Goal: Information Seeking & Learning: Learn about a topic

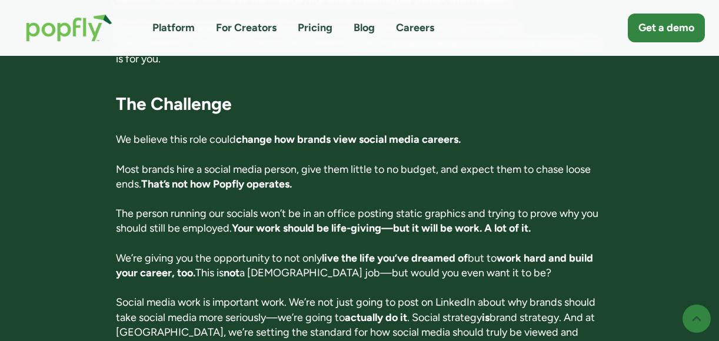
scroll to position [744, 0]
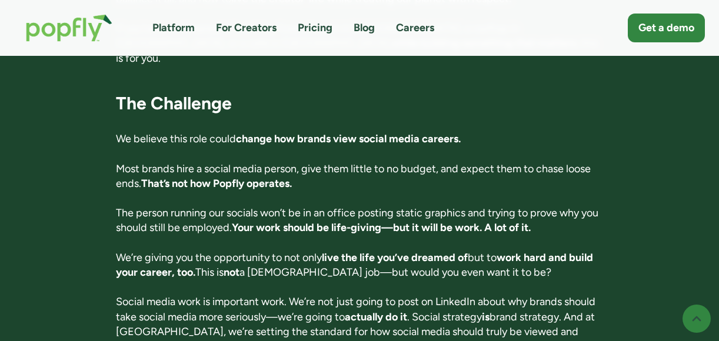
click at [346, 162] on p "Most brands hire a social media person, give them little to no budget, and expe…" at bounding box center [360, 176] width 488 height 29
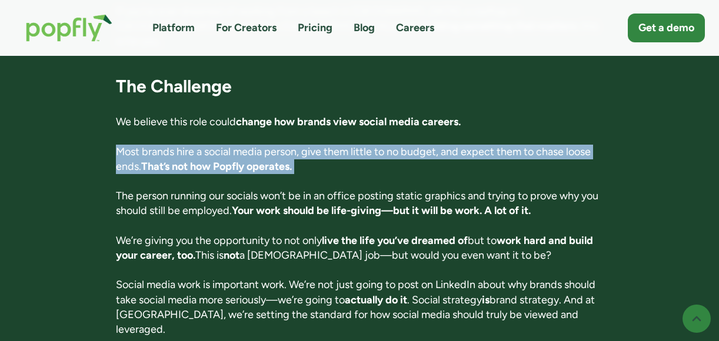
scroll to position [762, 0]
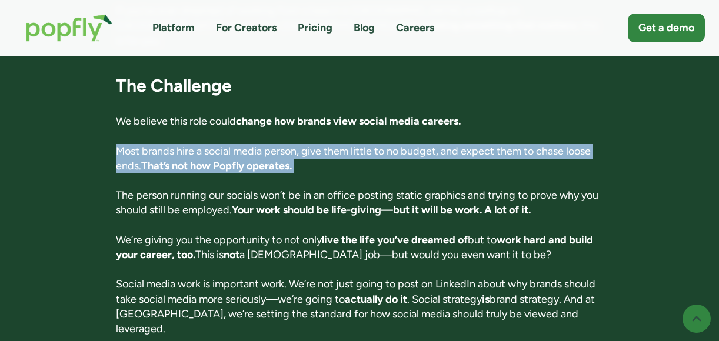
click at [350, 188] on p "The person running our socials won’t be in an office posting static graphics an…" at bounding box center [360, 202] width 488 height 29
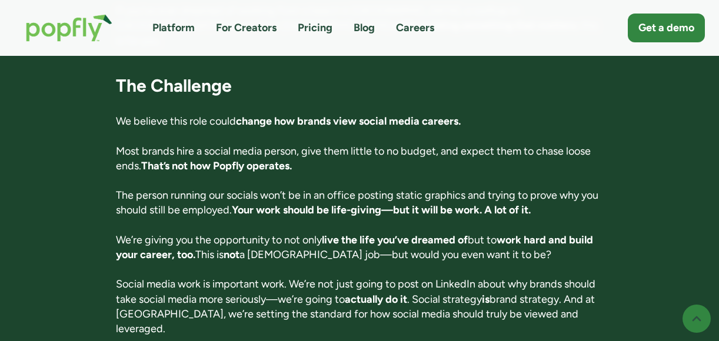
click at [350, 188] on p "The person running our socials won’t be in an office posting static graphics an…" at bounding box center [360, 202] width 488 height 29
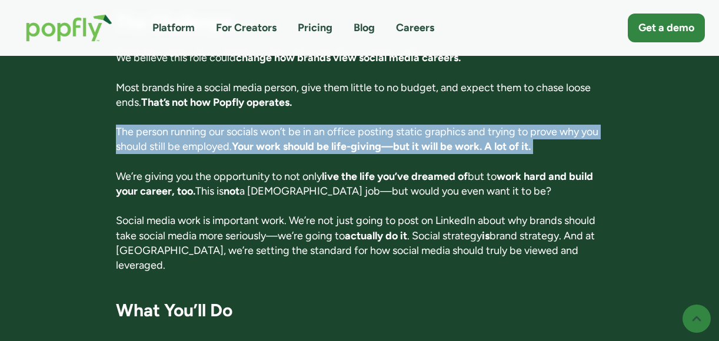
scroll to position [833, 0]
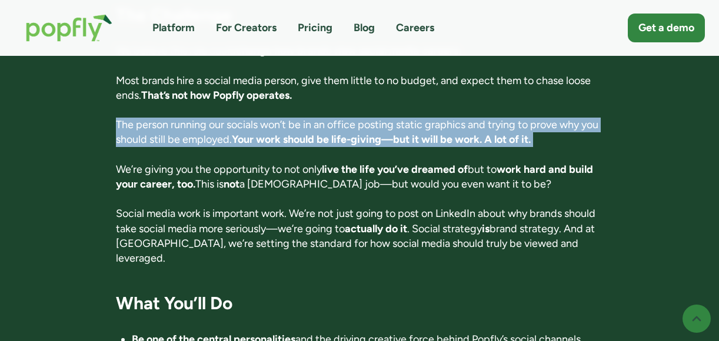
click at [320, 162] on p "We’re giving you the opportunity to not only live the life you’ve dreamed of bu…" at bounding box center [360, 176] width 488 height 29
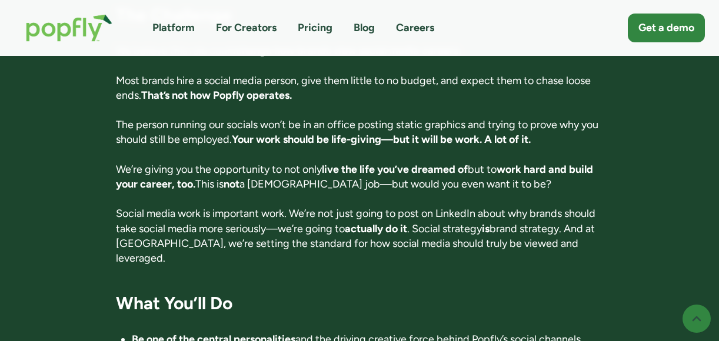
click at [320, 162] on p "We’re giving you the opportunity to not only live the life you’ve dreamed of bu…" at bounding box center [360, 176] width 488 height 29
click at [372, 172] on p "We’re giving you the opportunity to not only live the life you’ve dreamed of bu…" at bounding box center [360, 176] width 488 height 29
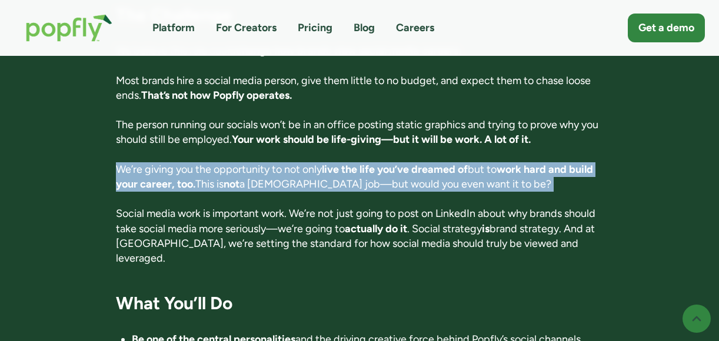
click at [377, 227] on p "Social media work is important work. We’re not just going to post on LinkedIn a…" at bounding box center [360, 236] width 488 height 59
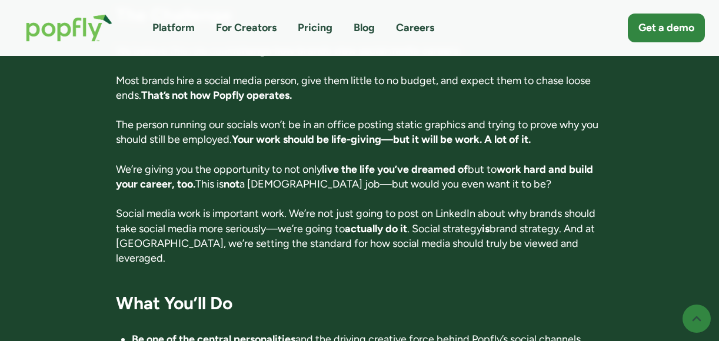
click at [377, 227] on p "Social media work is important work. We’re not just going to post on LinkedIn a…" at bounding box center [360, 236] width 488 height 59
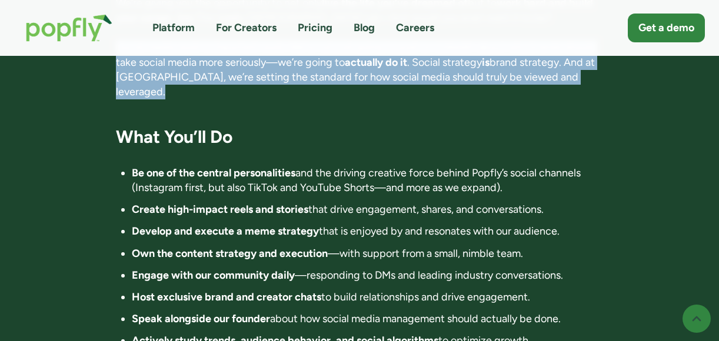
scroll to position [1000, 0]
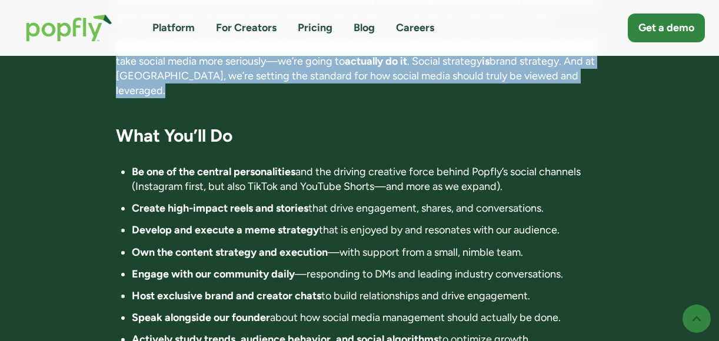
click at [279, 165] on strong "Be one of the central personalities" at bounding box center [214, 171] width 164 height 13
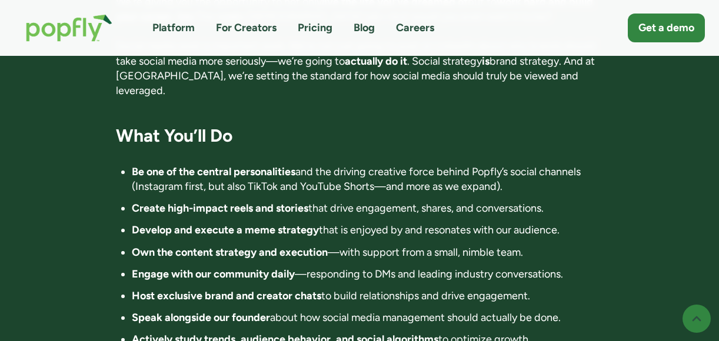
click at [279, 165] on strong "Be one of the central personalities" at bounding box center [214, 171] width 164 height 13
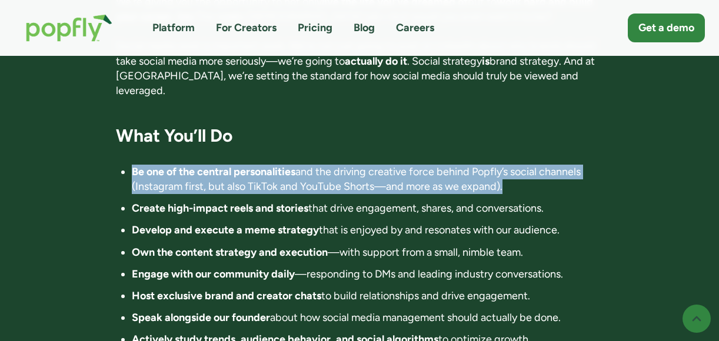
click at [278, 202] on strong "Create high-impact reels and stories" at bounding box center [220, 208] width 177 height 13
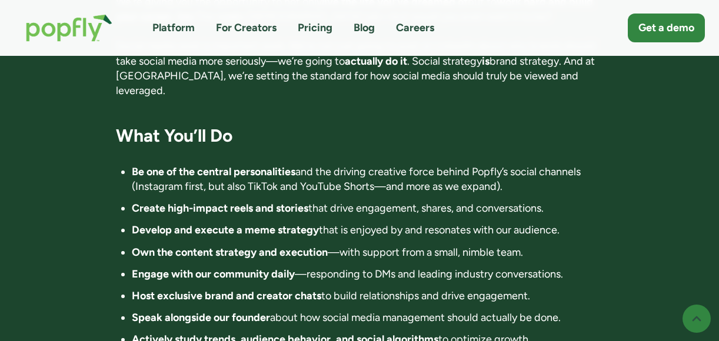
click at [278, 202] on strong "Create high-impact reels and stories" at bounding box center [220, 208] width 177 height 13
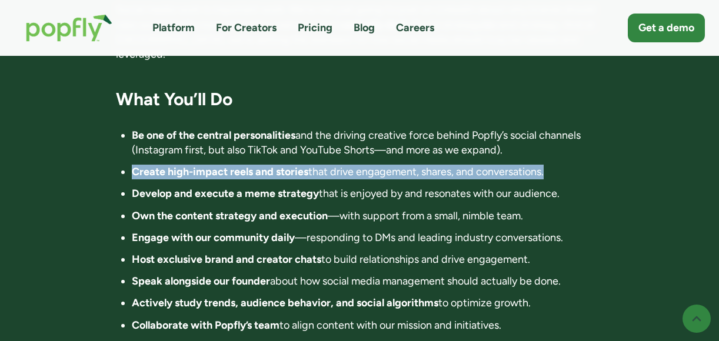
scroll to position [1038, 0]
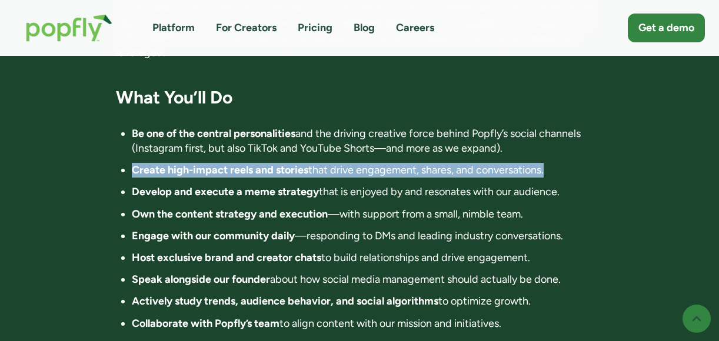
click at [288, 251] on strong "Host exclusive brand and creator chats" at bounding box center [226, 257] width 189 height 13
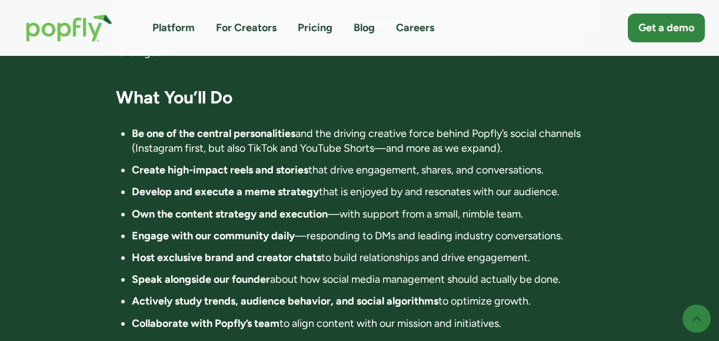
click at [288, 251] on strong "Host exclusive brand and creator chats" at bounding box center [226, 257] width 189 height 13
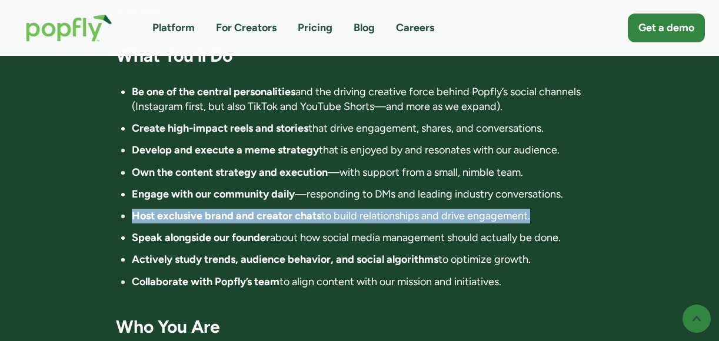
scroll to position [1085, 0]
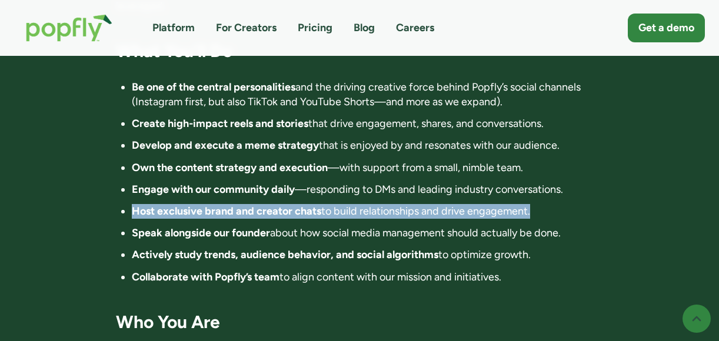
click at [288, 248] on strong "Actively study trends, audience behavior, and social algorithms" at bounding box center [285, 254] width 307 height 13
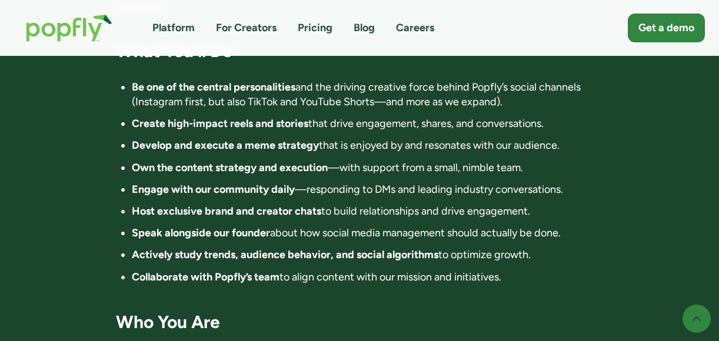
click at [288, 248] on strong "Actively study trends, audience behavior, and social algorithms" at bounding box center [285, 254] width 307 height 13
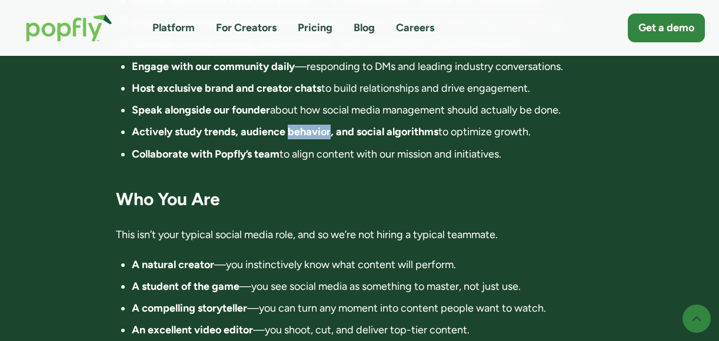
scroll to position [1211, 0]
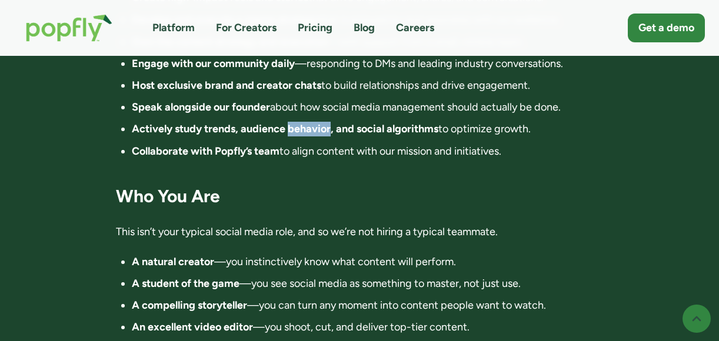
click at [288, 224] on div "Director of Influence 📍 Location: Anywhere in the world. Fully remote 💰 Compens…" at bounding box center [360, 179] width 488 height 2239
click at [279, 255] on li "A natural creator —you instinctively know what content will perform." at bounding box center [368, 262] width 472 height 15
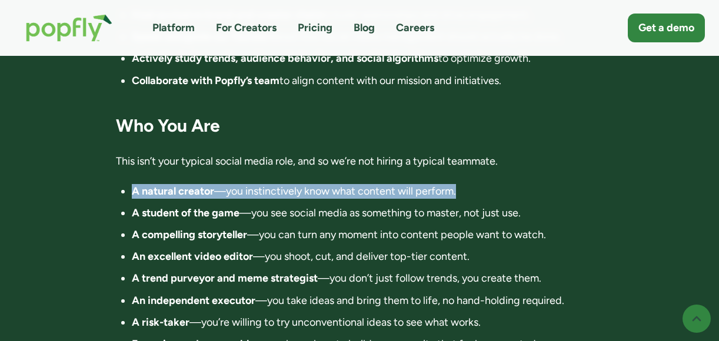
scroll to position [1288, 0]
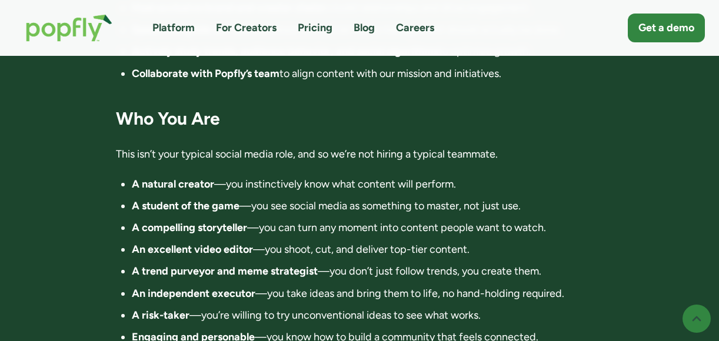
click at [392, 199] on li "A student of the game —you see social media as something to master, not just us…" at bounding box center [368, 206] width 472 height 15
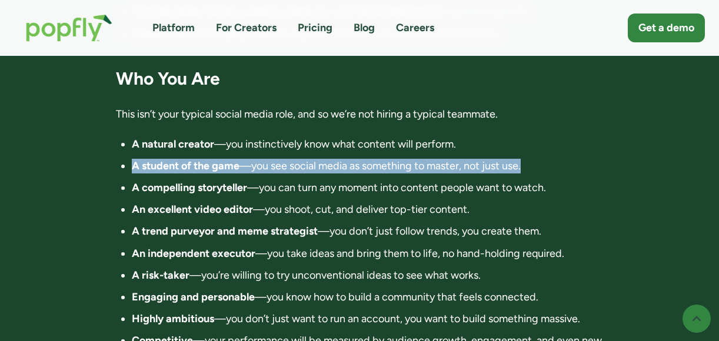
scroll to position [1331, 0]
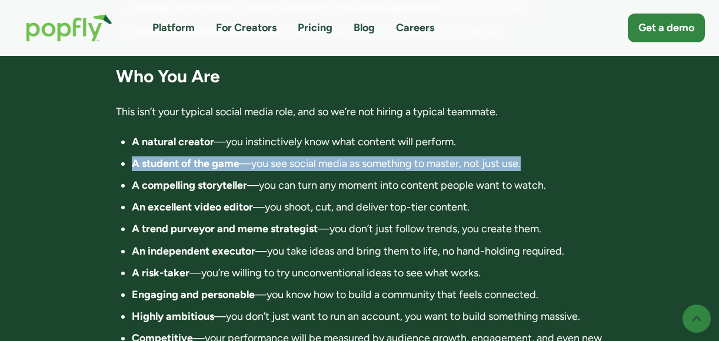
click at [355, 266] on li "A risk-taker —you’re willing to try unconventional ideas to see what works." at bounding box center [368, 273] width 472 height 15
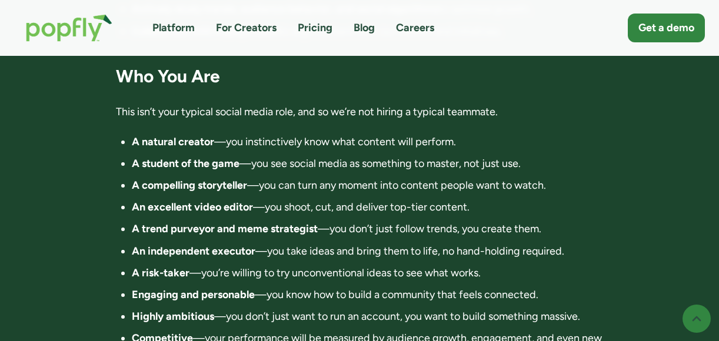
click at [355, 266] on li "A risk-taker —you’re willing to try unconventional ideas to see what works." at bounding box center [368, 273] width 472 height 15
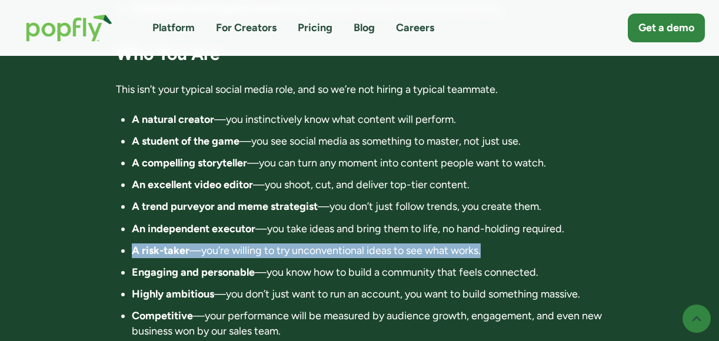
scroll to position [1354, 0]
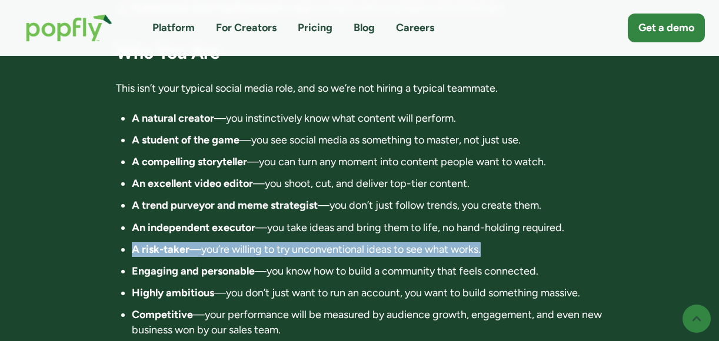
click at [415, 234] on ul "A natural creator —you instinctively know what content will perform. A student …" at bounding box center [360, 224] width 488 height 227
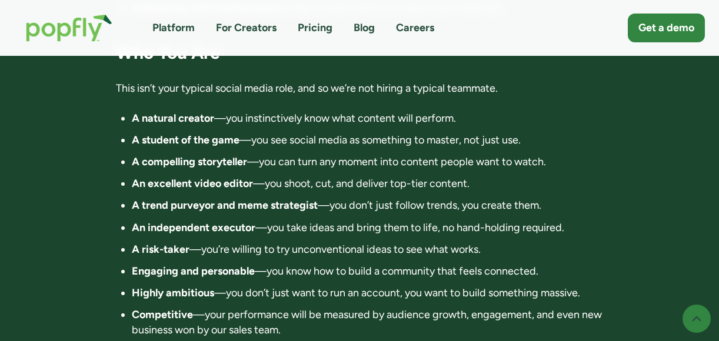
click at [415, 234] on ul "A natural creator —you instinctively know what content will perform. A student …" at bounding box center [360, 224] width 488 height 227
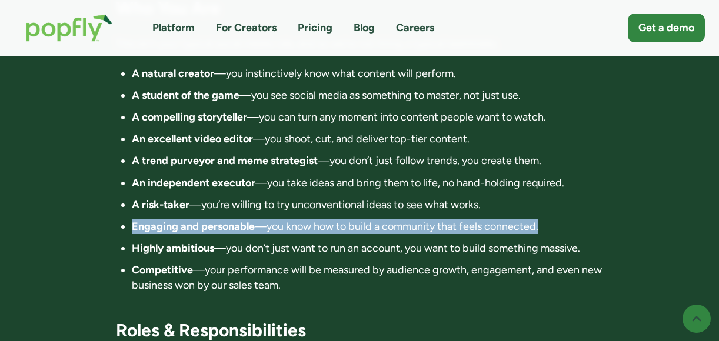
scroll to position [1400, 0]
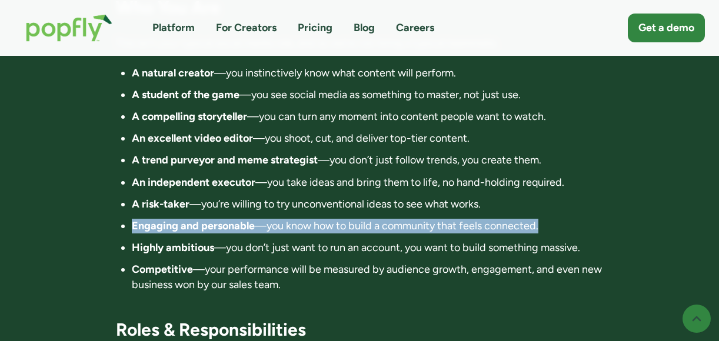
click at [415, 262] on li "Competitive —your performance will be measured by audience growth, engagement, …" at bounding box center [368, 276] width 472 height 29
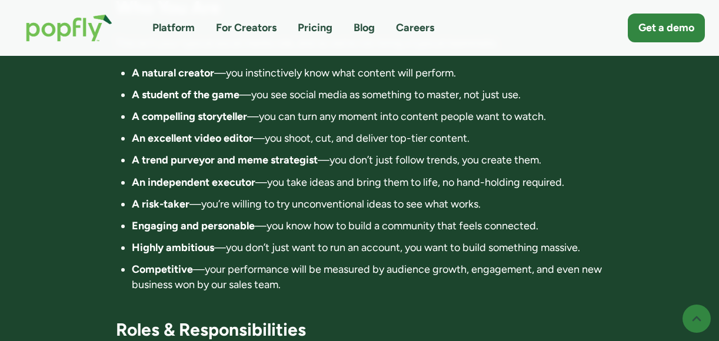
click at [415, 262] on li "Competitive —your performance will be measured by audience growth, engagement, …" at bounding box center [368, 276] width 472 height 29
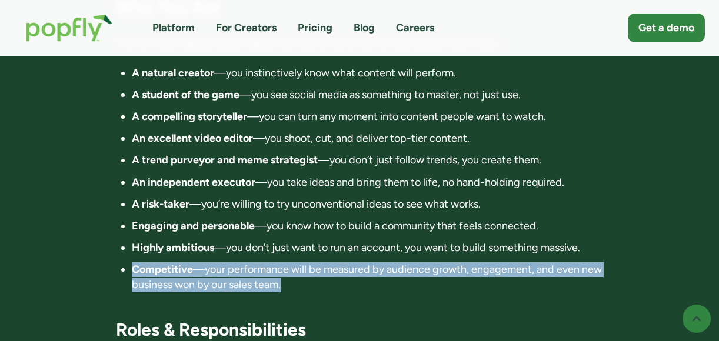
click at [392, 241] on li "Highly ambitious —you don’t just want to run an account, you want to build some…" at bounding box center [368, 248] width 472 height 15
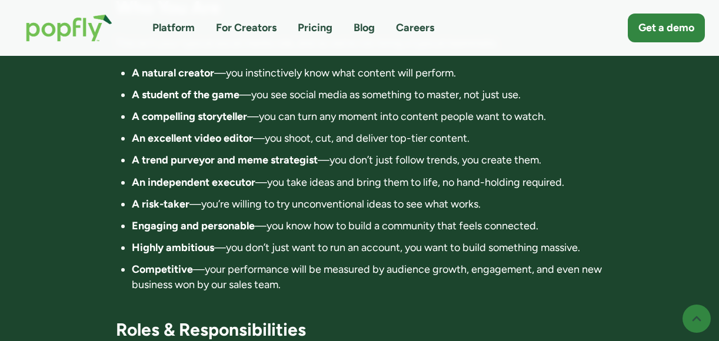
click at [392, 241] on li "Highly ambitious —you don’t just want to run an account, you want to build some…" at bounding box center [368, 248] width 472 height 15
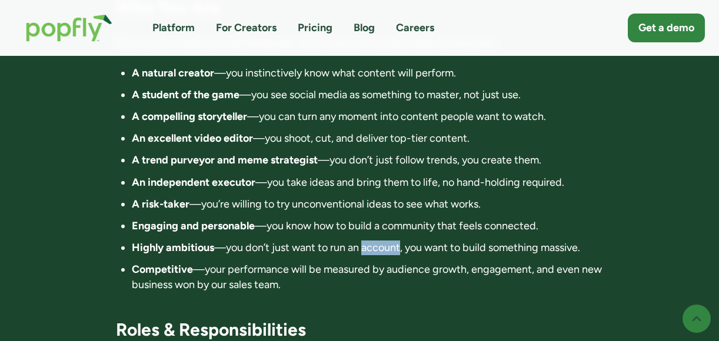
click at [392, 241] on li "Highly ambitious —you don’t just want to run an account, you want to build some…" at bounding box center [368, 248] width 472 height 15
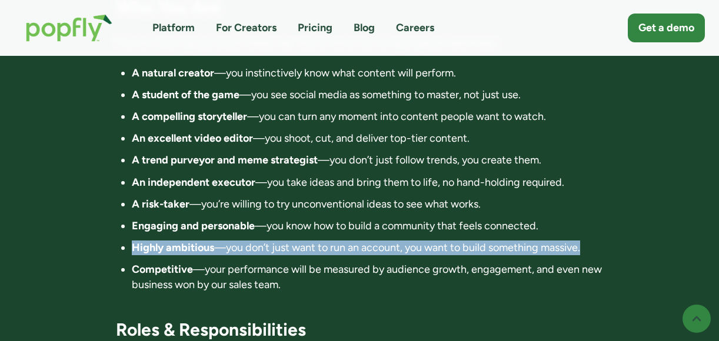
click at [392, 241] on li "Highly ambitious —you don’t just want to run an account, you want to build some…" at bounding box center [368, 248] width 472 height 15
click at [391, 262] on li "Competitive —your performance will be measured by audience growth, engagement, …" at bounding box center [368, 276] width 472 height 29
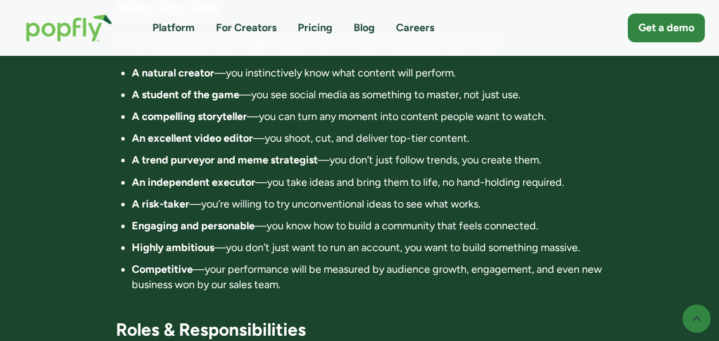
click at [391, 262] on li "Competitive —your performance will be measured by audience growth, engagement, …" at bounding box center [368, 276] width 472 height 29
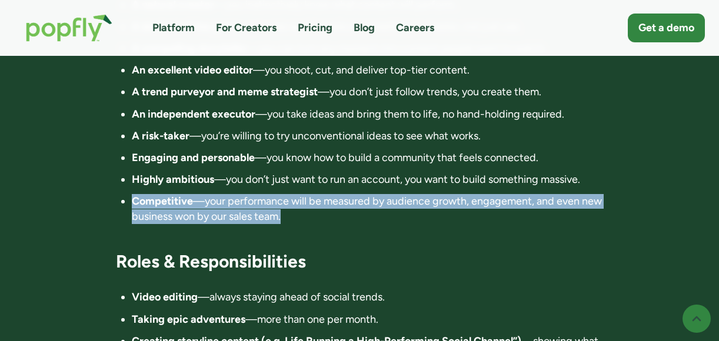
scroll to position [1474, 0]
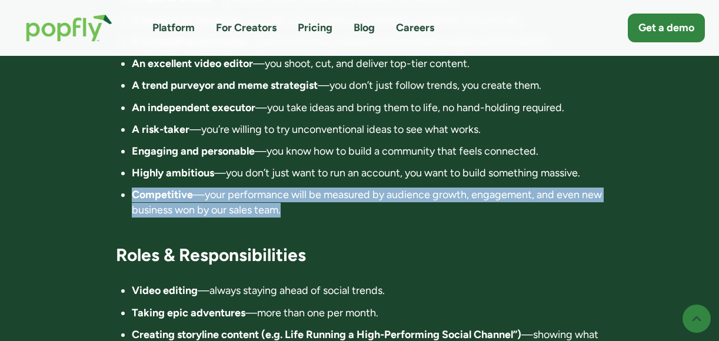
click at [354, 284] on li "Video editing —always staying ahead of social trends." at bounding box center [368, 291] width 472 height 15
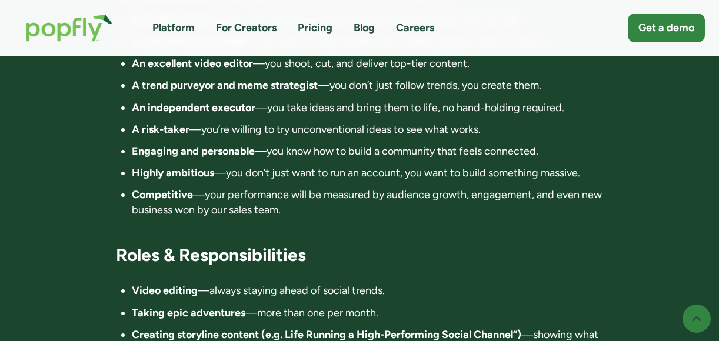
click at [354, 284] on li "Video editing —always staying ahead of social trends." at bounding box center [368, 291] width 472 height 15
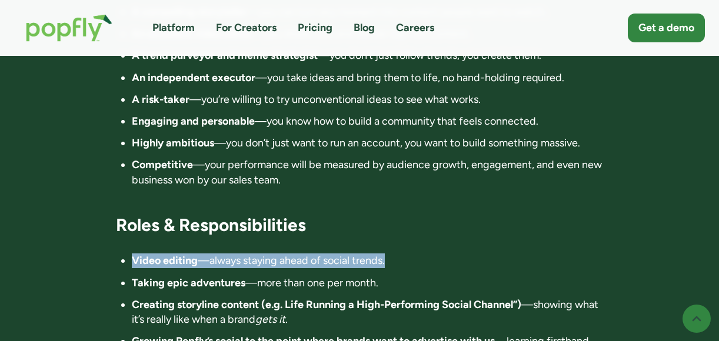
scroll to position [1507, 0]
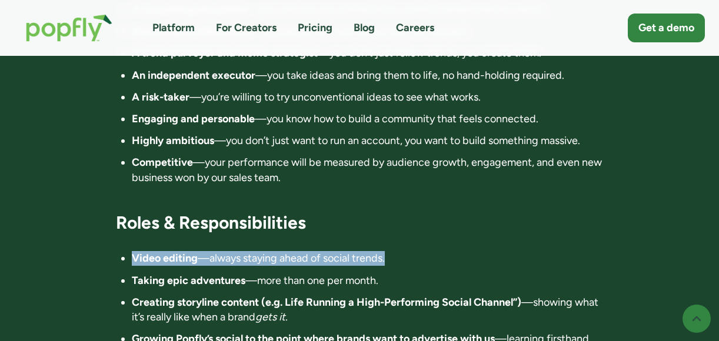
click at [346, 274] on li "Taking epic adventures —more than one per month." at bounding box center [368, 281] width 472 height 15
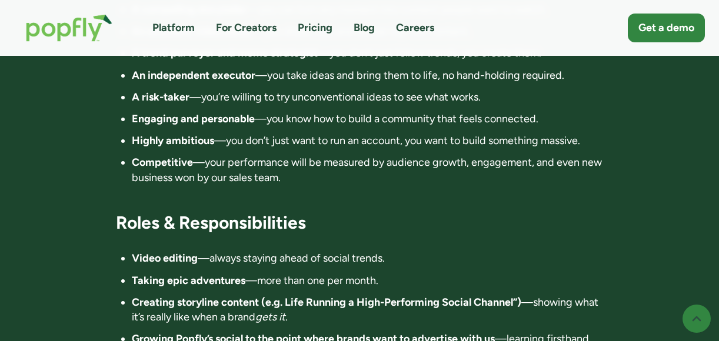
click at [346, 274] on li "Taking epic adventures —more than one per month." at bounding box center [368, 281] width 472 height 15
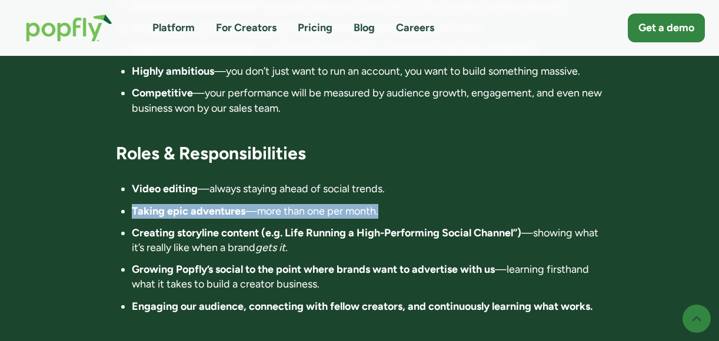
scroll to position [1581, 0]
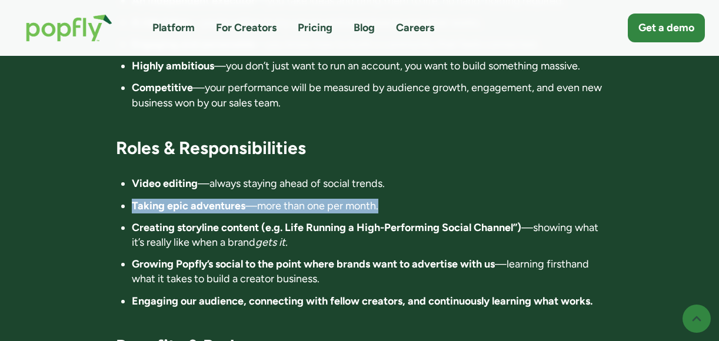
click at [272, 258] on strong "Growing Popfly’s social to the point where brands want to advertise with us" at bounding box center [313, 264] width 363 height 13
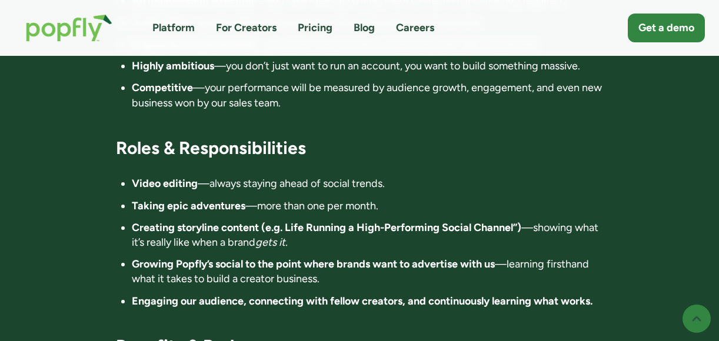
click at [272, 258] on strong "Growing Popfly’s social to the point where brands want to advertise with us" at bounding box center [313, 264] width 363 height 13
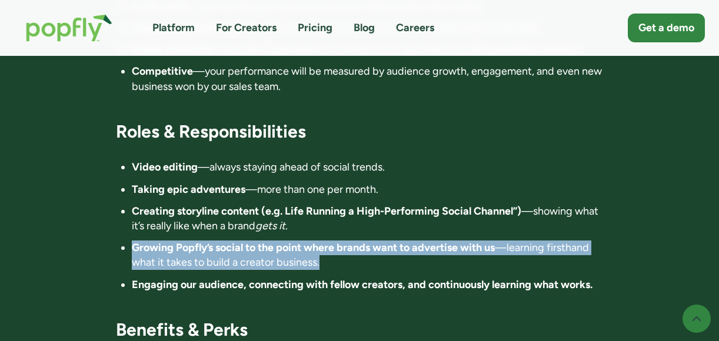
scroll to position [1600, 0]
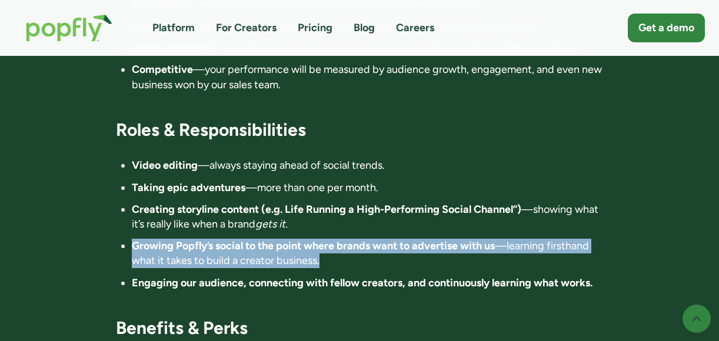
click at [251, 277] on strong "Engaging our audience, connecting with fellow creators, and continuously learni…" at bounding box center [362, 283] width 461 height 13
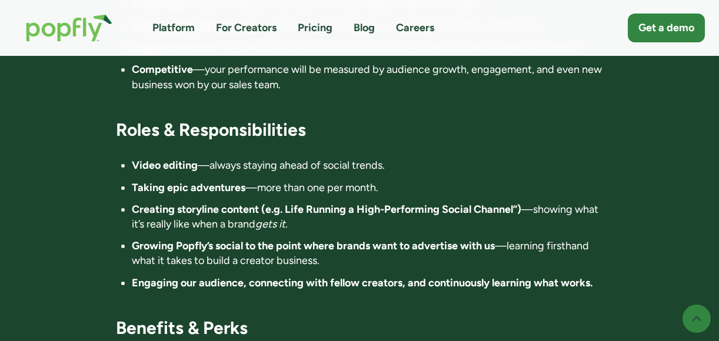
click at [251, 277] on strong "Engaging our audience, connecting with fellow creators, and continuously learni…" at bounding box center [362, 283] width 461 height 13
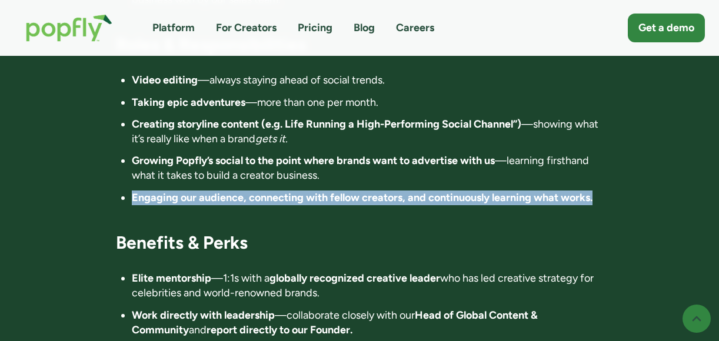
scroll to position [1686, 0]
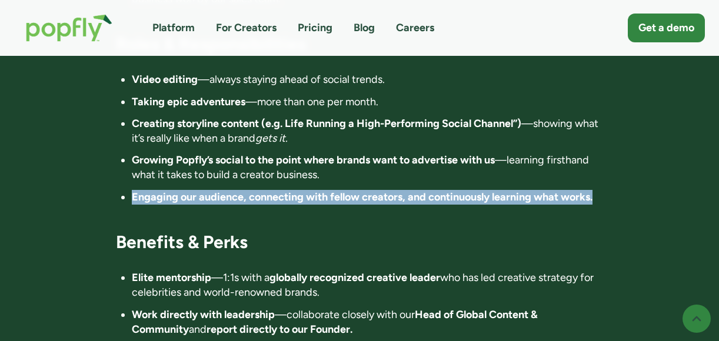
click at [251, 271] on li "Elite mentorship —1:1s with a globally recognized creative leader who has led c…" at bounding box center [368, 285] width 472 height 29
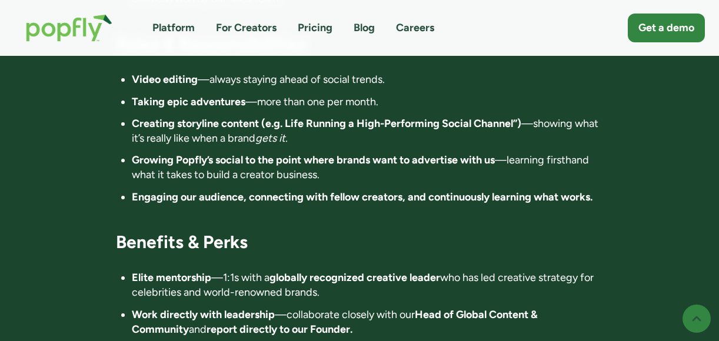
click at [251, 271] on li "Elite mentorship —1:1s with a globally recognized creative leader who has led c…" at bounding box center [368, 285] width 472 height 29
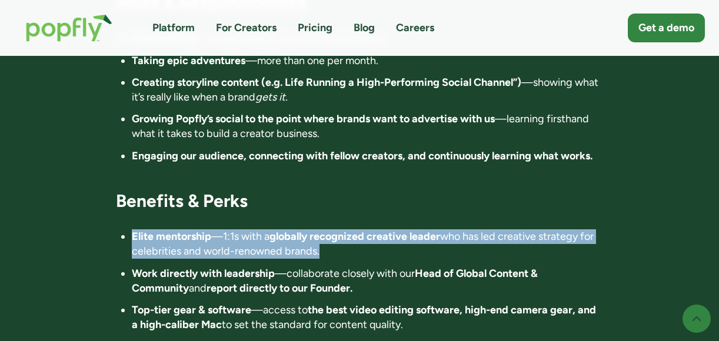
scroll to position [1728, 0]
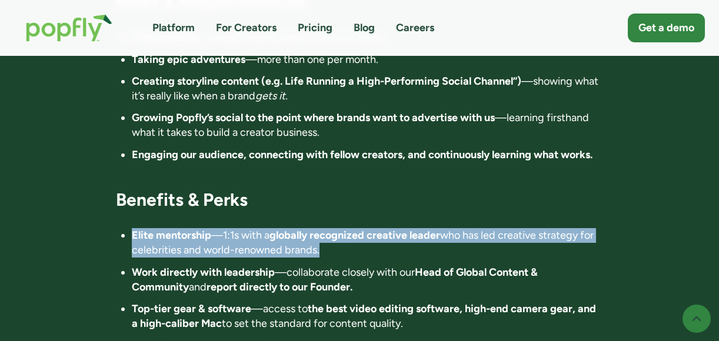
click at [251, 281] on strong "report directly to our Founder." at bounding box center [280, 287] width 146 height 13
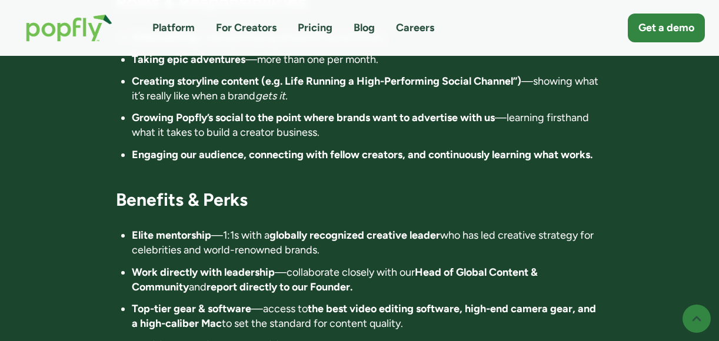
click at [251, 281] on strong "report directly to our Founder." at bounding box center [280, 287] width 146 height 13
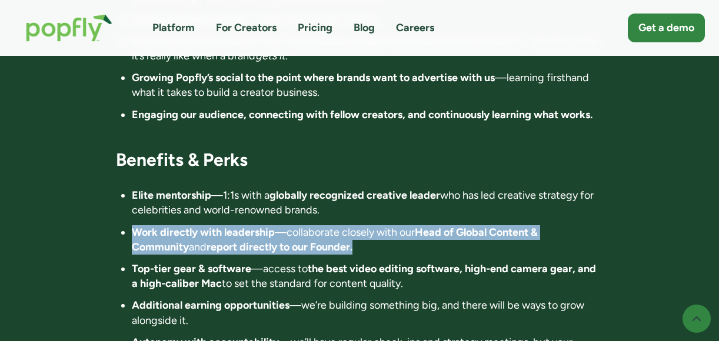
scroll to position [1769, 0]
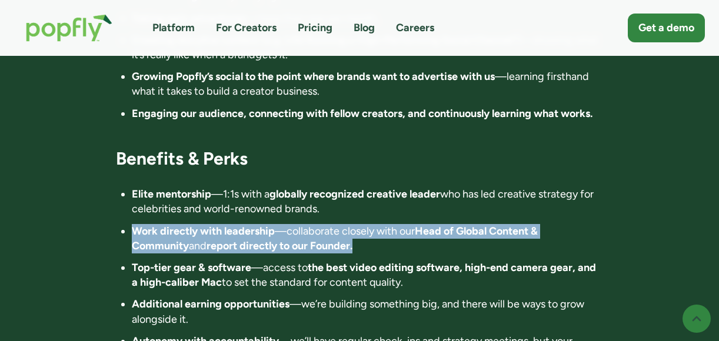
click at [330, 261] on strong "the best video editing software, high-end camera gear, and a high-caliber Mac" at bounding box center [364, 275] width 464 height 28
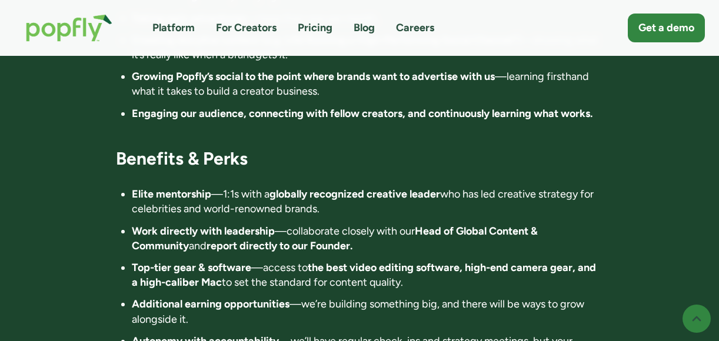
click at [330, 261] on strong "the best video editing software, high-end camera gear, and a high-caliber Mac" at bounding box center [364, 275] width 464 height 28
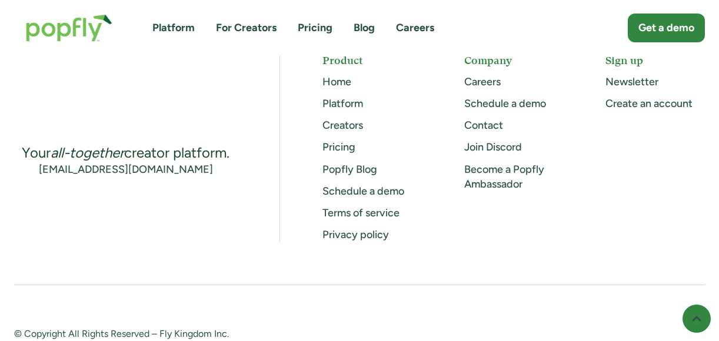
scroll to position [2979, 0]
